Goal: Information Seeking & Learning: Learn about a topic

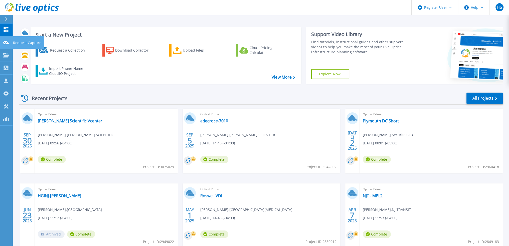
click at [6, 44] on icon at bounding box center [6, 43] width 6 height 4
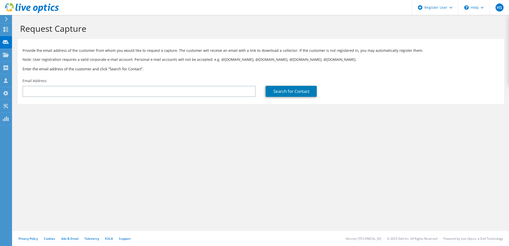
click at [6, 19] on icon at bounding box center [7, 19] width 4 height 5
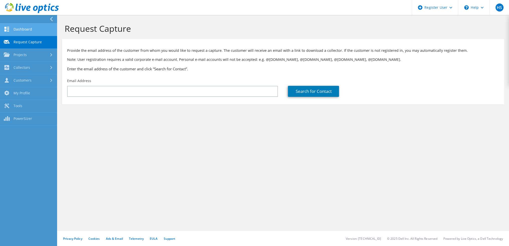
click at [14, 28] on link "Dashboard" at bounding box center [28, 29] width 57 height 13
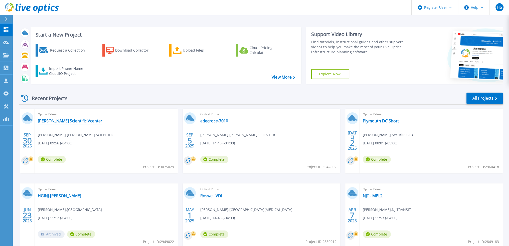
click at [64, 122] on link "[PERSON_NAME] Scientific Vcenter" at bounding box center [70, 120] width 65 height 5
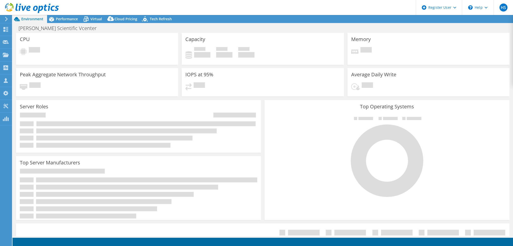
select select "USD"
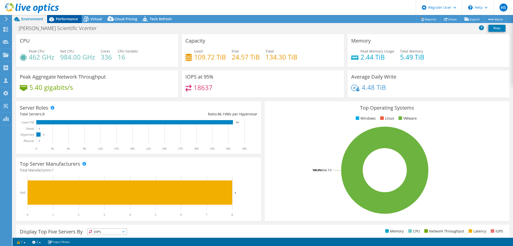
click at [70, 20] on span "Performance" at bounding box center [67, 19] width 22 height 5
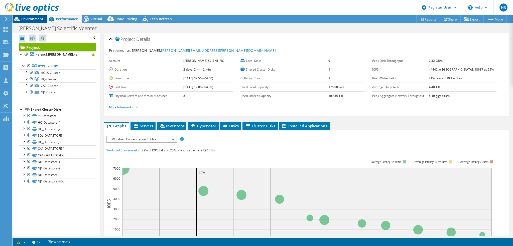
click at [30, 19] on span "Environment" at bounding box center [32, 19] width 22 height 5
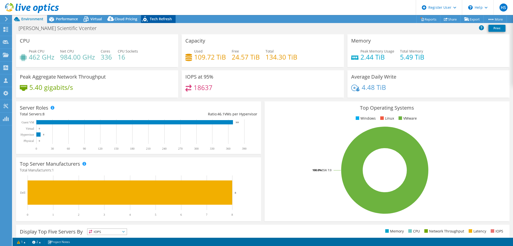
click at [156, 18] on span "Tech Refresh" at bounding box center [161, 19] width 22 height 5
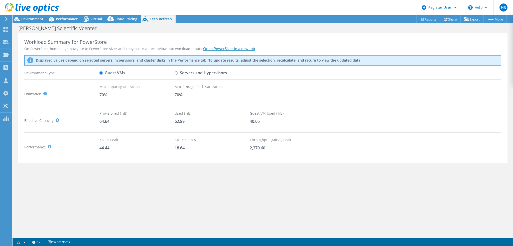
click at [178, 73] on label "Servers and Hypervisors" at bounding box center [201, 73] width 52 height 9
click at [178, 73] on input "Servers and Hypervisors" at bounding box center [176, 72] width 3 height 3
radio input "true"
radio input "false"
click at [71, 17] on span "Performance" at bounding box center [67, 19] width 22 height 5
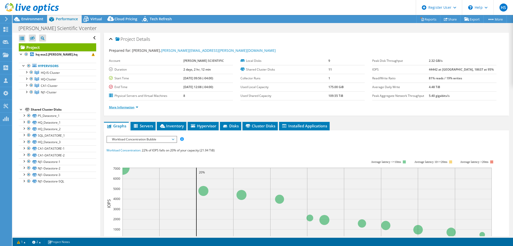
click at [138, 106] on link "More Information" at bounding box center [123, 107] width 29 height 4
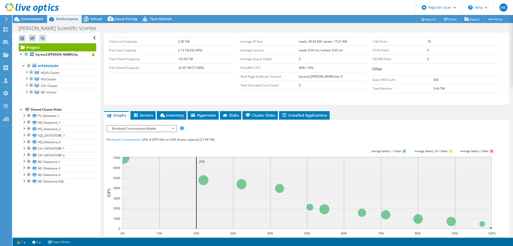
scroll to position [125, 0]
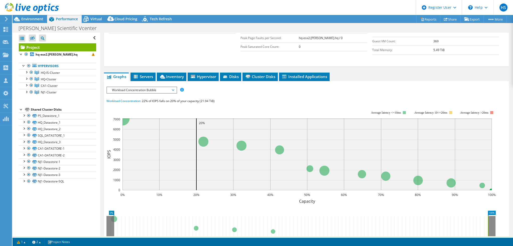
click at [147, 75] on span "Servers" at bounding box center [143, 76] width 20 height 5
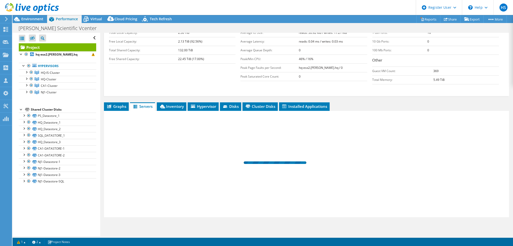
scroll to position [94, 0]
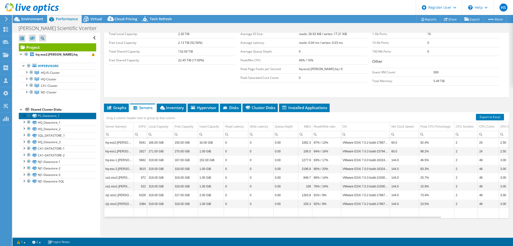
click at [52, 117] on link "PS_Datastore_1" at bounding box center [57, 116] width 77 height 7
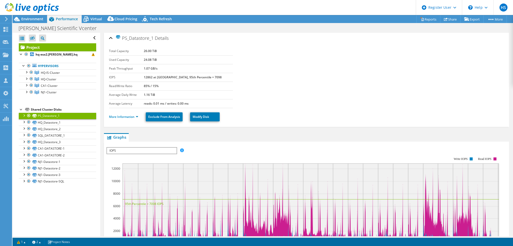
scroll to position [0, 0]
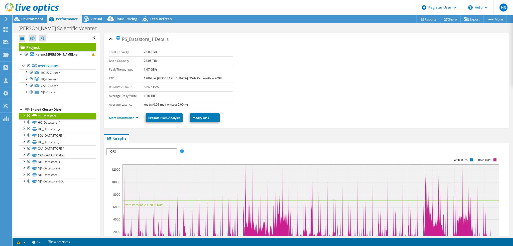
click at [137, 117] on link "More Information" at bounding box center [123, 118] width 29 height 4
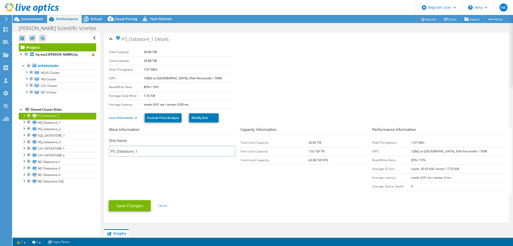
click at [25, 114] on div at bounding box center [23, 115] width 5 height 5
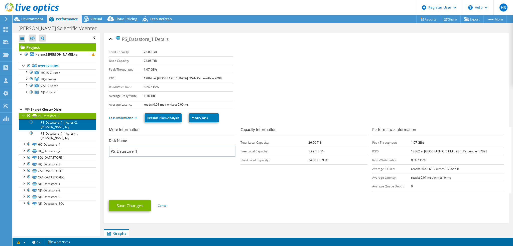
click at [52, 125] on link "PS_Datastore_1 | hq-esx2.[PERSON_NAME].hq" at bounding box center [57, 124] width 77 height 11
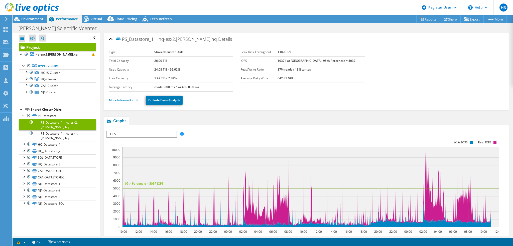
click at [160, 132] on span "IOPS" at bounding box center [141, 134] width 69 height 6
click at [215, 128] on div "IOPS Disk Throughput IO Size Latency Queue Depth CPU Percentage Memory Page Fau…" at bounding box center [306, 215] width 400 height 174
click at [123, 101] on link "More Information" at bounding box center [123, 100] width 29 height 4
